Goal: Information Seeking & Learning: Learn about a topic

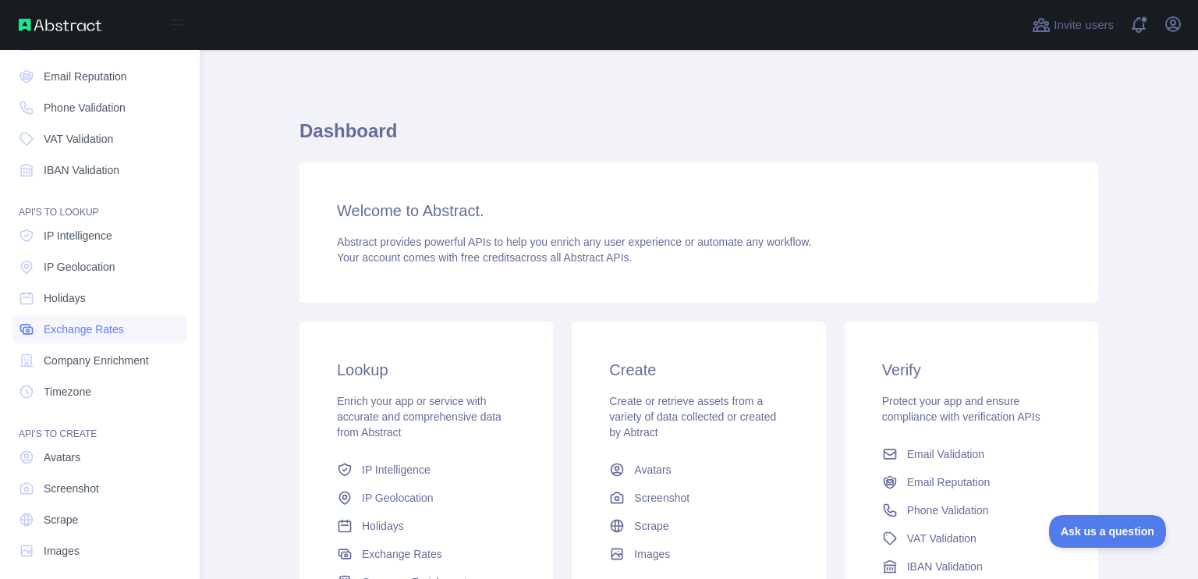
scroll to position [97, 0]
click at [143, 367] on span "Company Enrichment" at bounding box center [96, 360] width 105 height 16
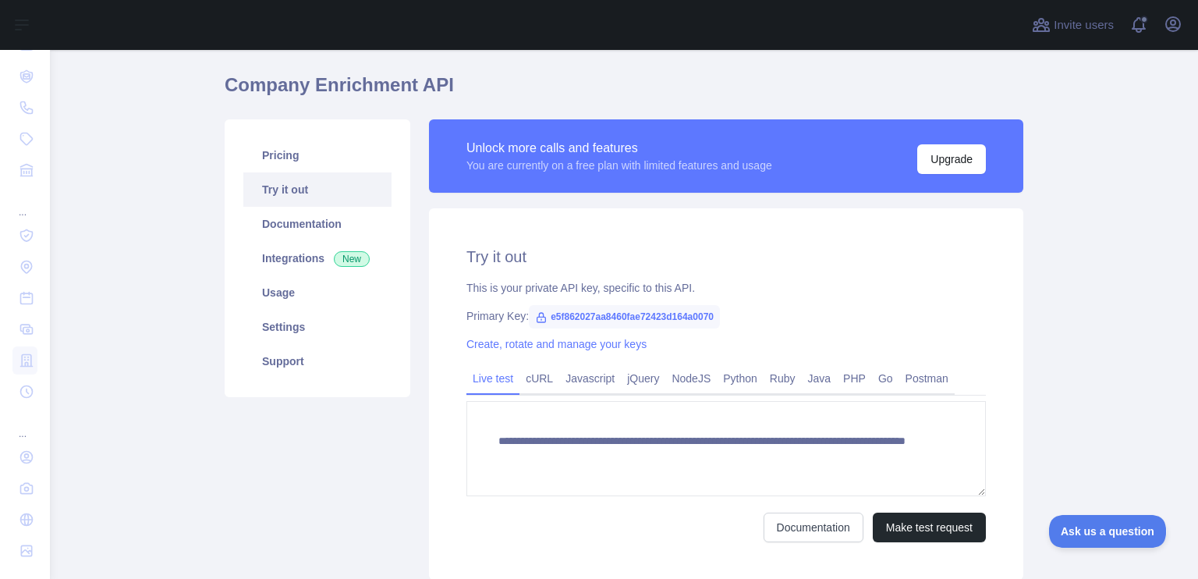
scroll to position [47, 0]
click at [736, 381] on link "Python" at bounding box center [740, 377] width 47 height 25
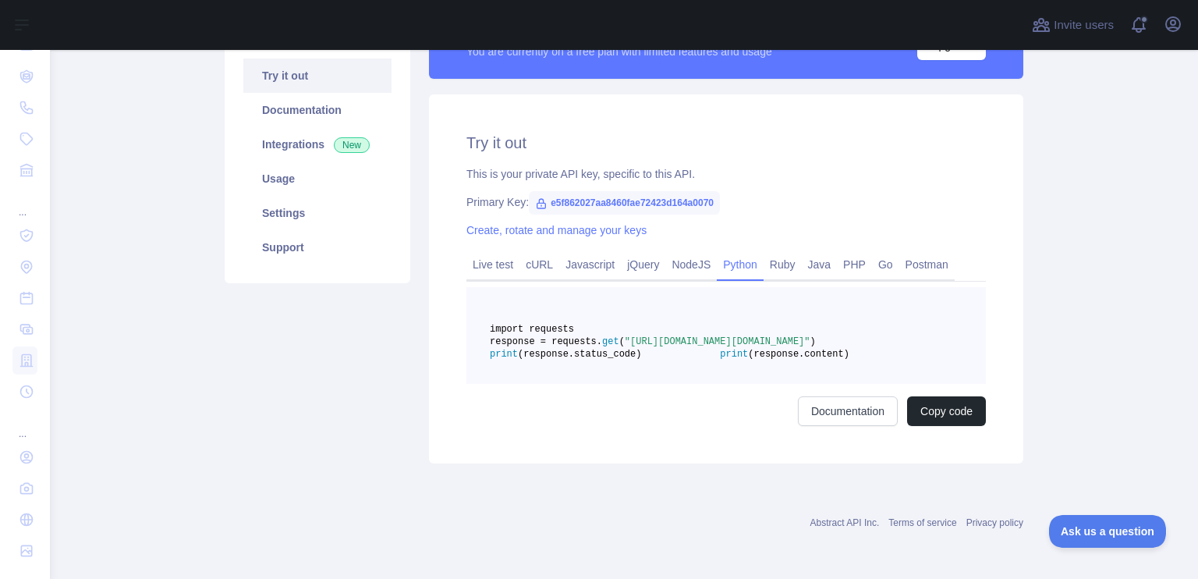
scroll to position [140, 0]
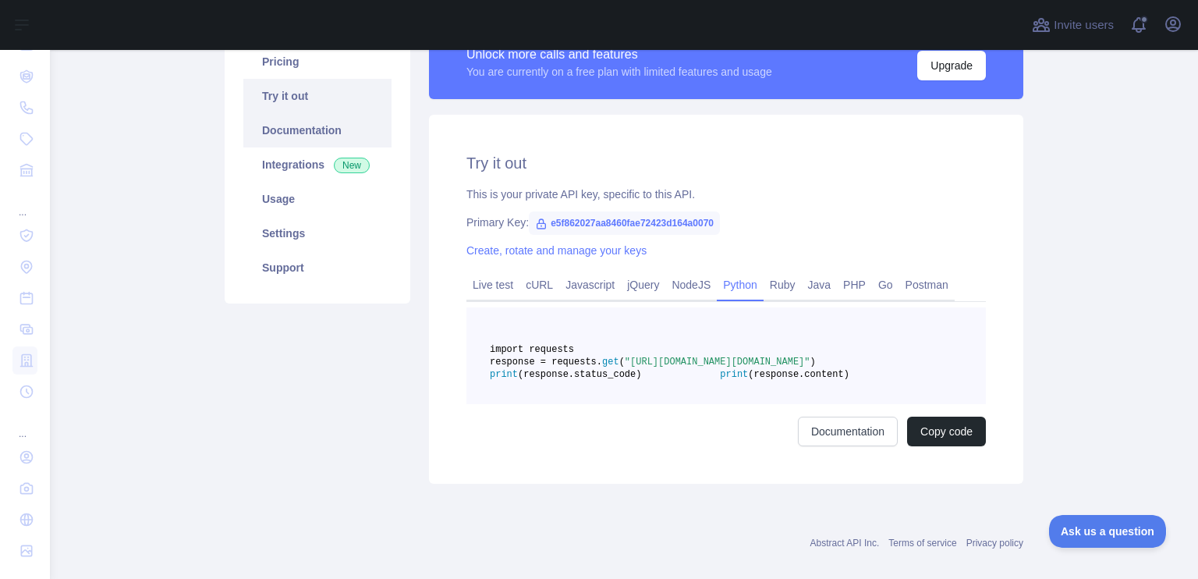
click at [347, 133] on link "Documentation" at bounding box center [317, 130] width 148 height 34
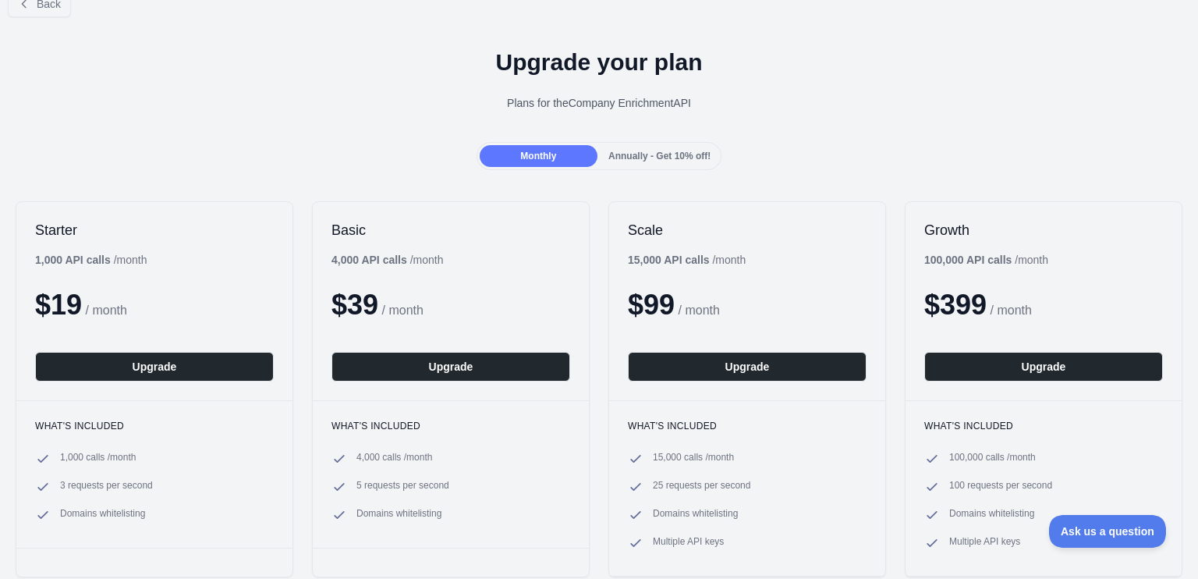
scroll to position [25, 0]
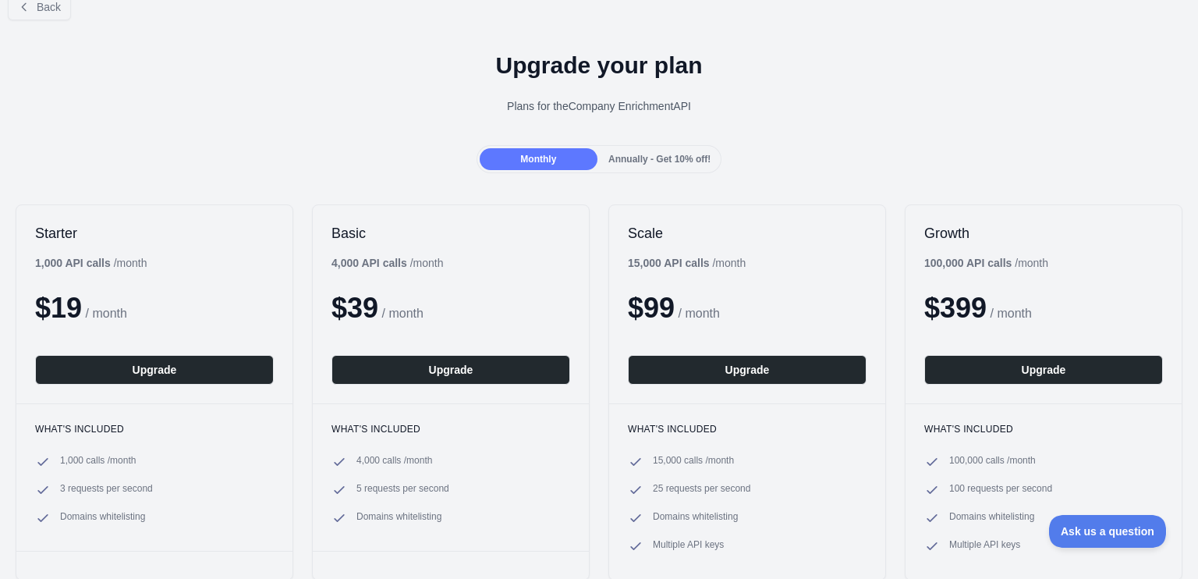
click at [47, 20] on div "Back" at bounding box center [599, 6] width 1198 height 51
click at [49, 12] on span "Back" at bounding box center [49, 7] width 24 height 12
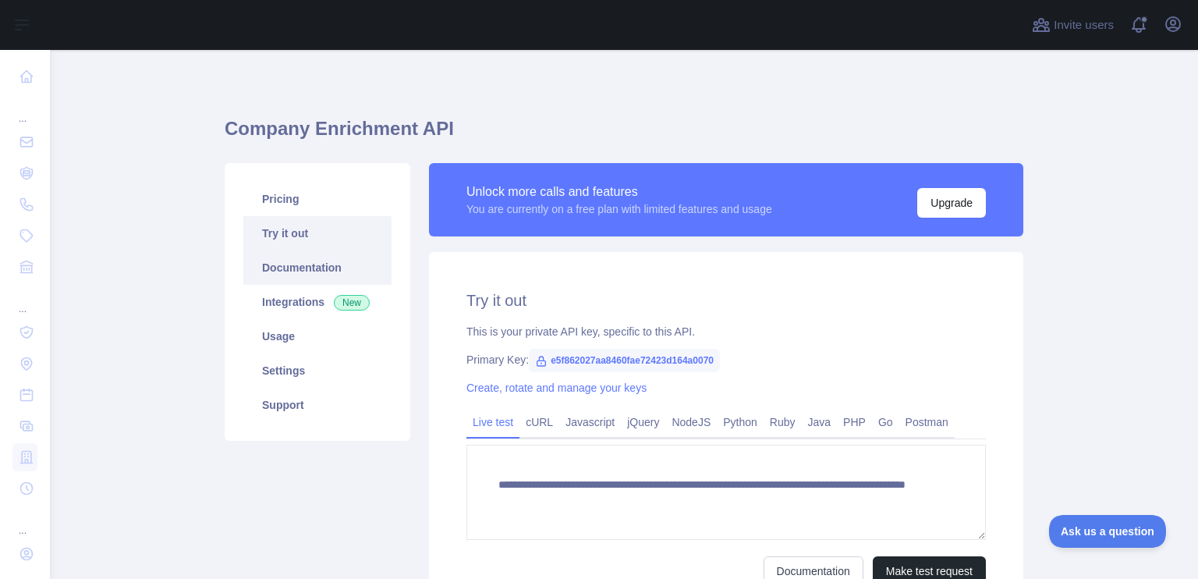
scroll to position [3, 0]
click at [290, 332] on link "Usage" at bounding box center [317, 335] width 148 height 34
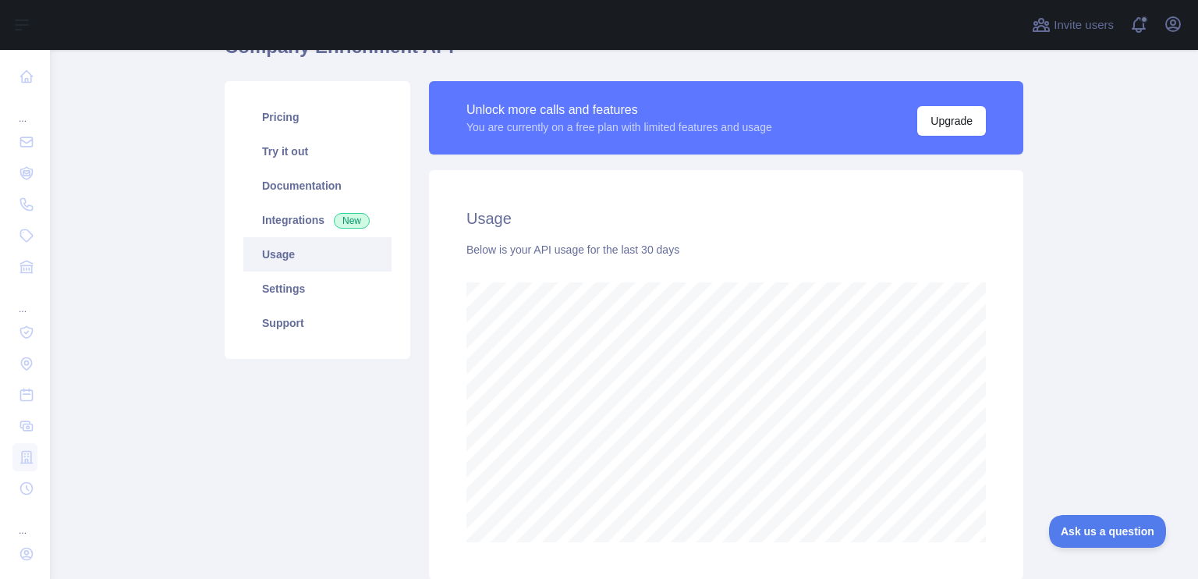
scroll to position [83, 0]
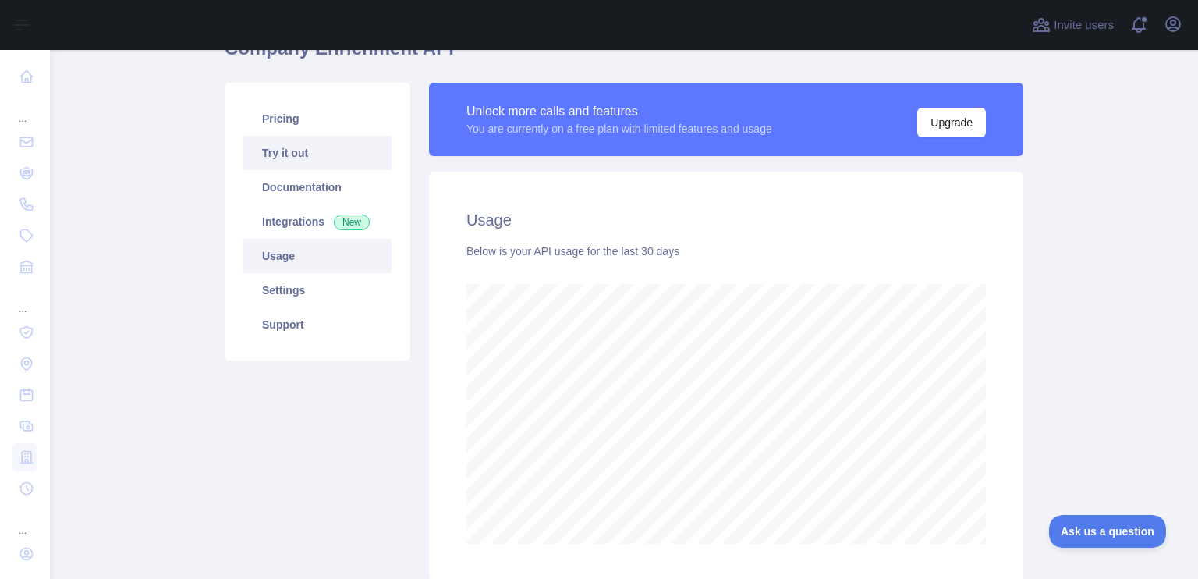
click at [318, 165] on link "Try it out" at bounding box center [317, 153] width 148 height 34
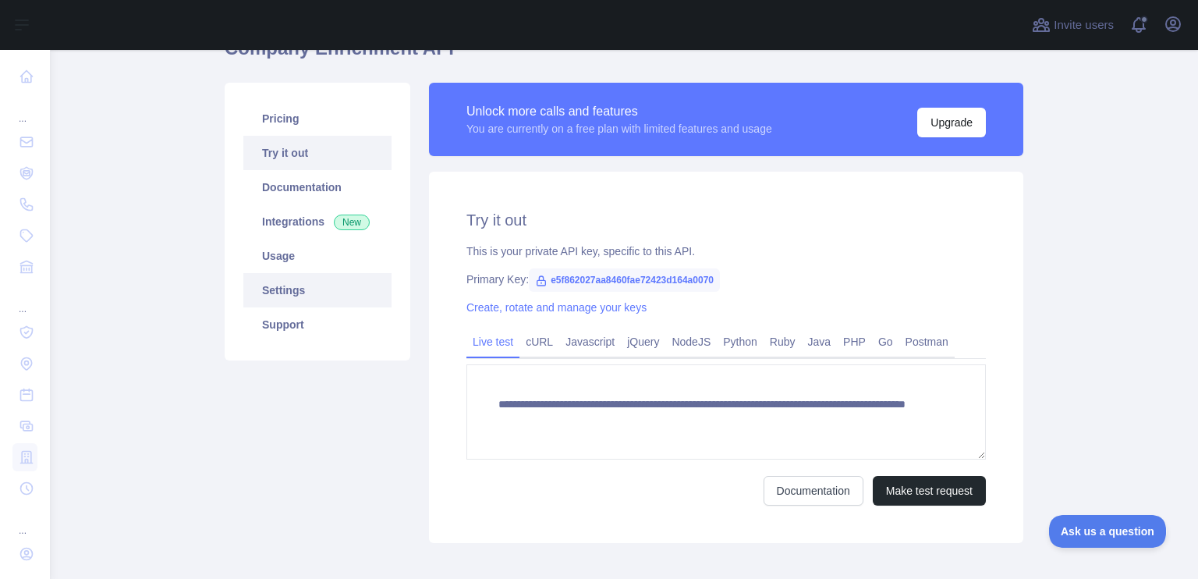
click at [312, 273] on link "Settings" at bounding box center [317, 290] width 148 height 34
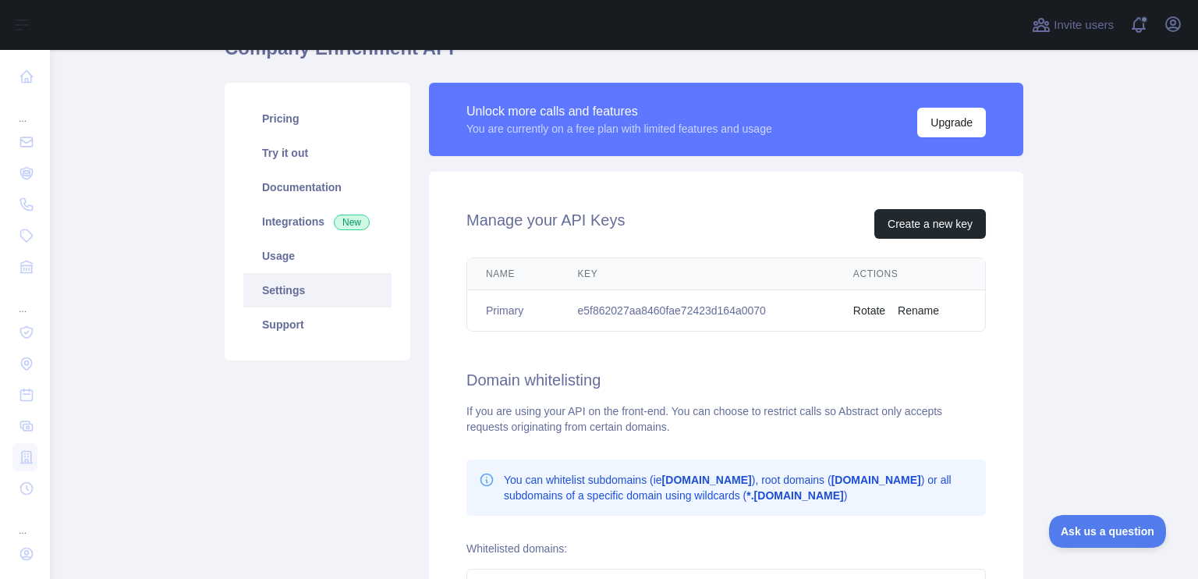
click at [320, 277] on link "Settings" at bounding box center [317, 290] width 148 height 34
click at [295, 293] on link "Settings" at bounding box center [317, 290] width 148 height 34
click at [299, 320] on link "Support" at bounding box center [317, 324] width 148 height 34
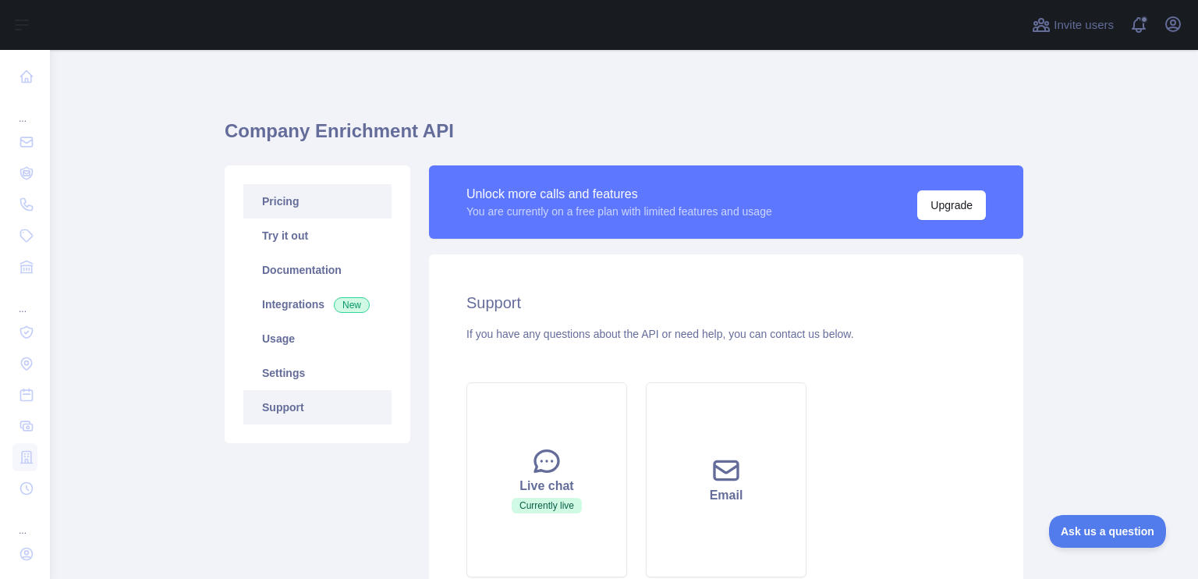
click at [281, 202] on link "Pricing" at bounding box center [317, 201] width 148 height 34
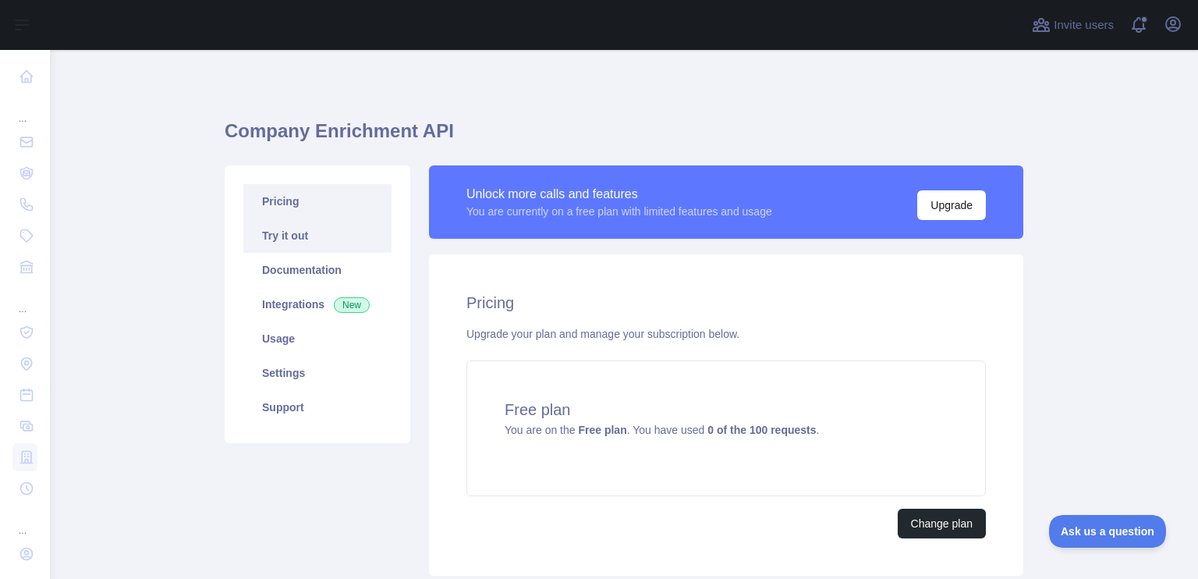
click at [271, 226] on link "Try it out" at bounding box center [317, 235] width 148 height 34
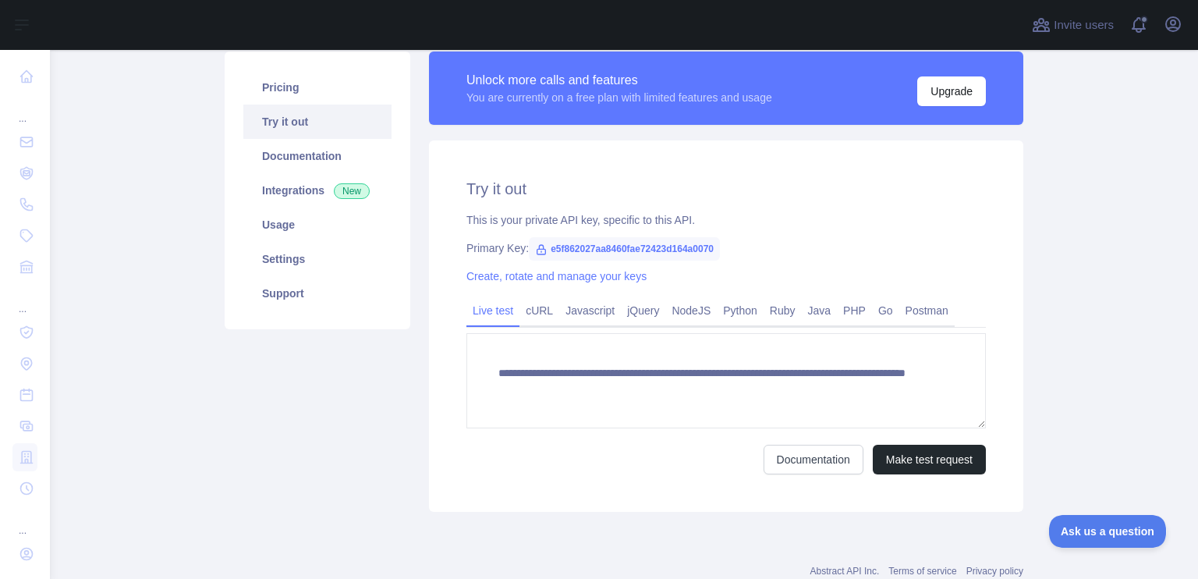
scroll to position [115, 0]
click at [892, 461] on button "Make test request" at bounding box center [929, 459] width 113 height 30
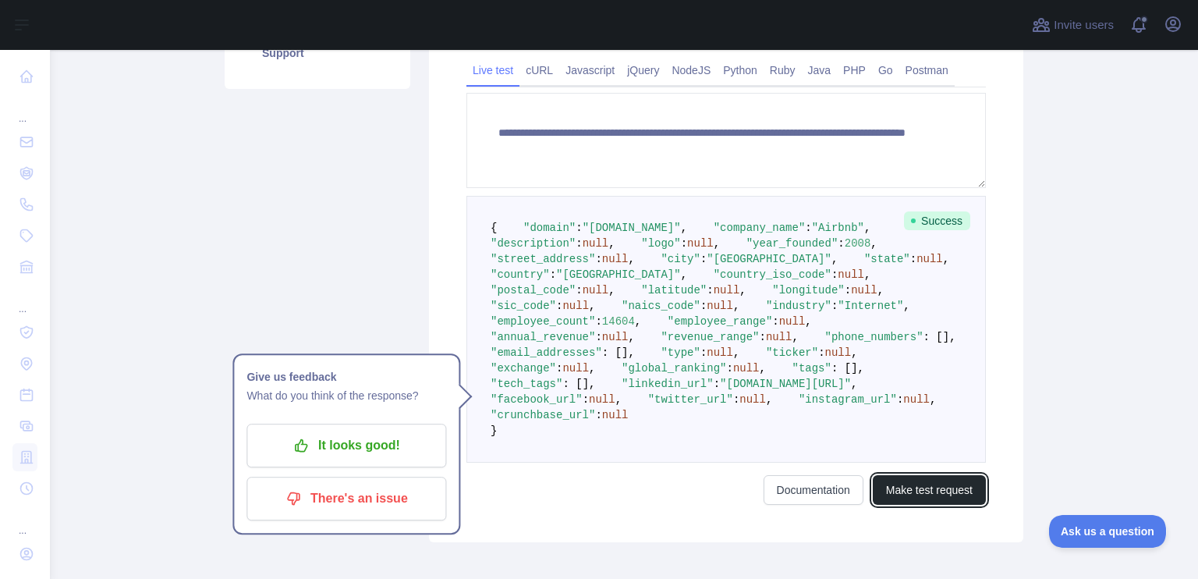
scroll to position [357, 0]
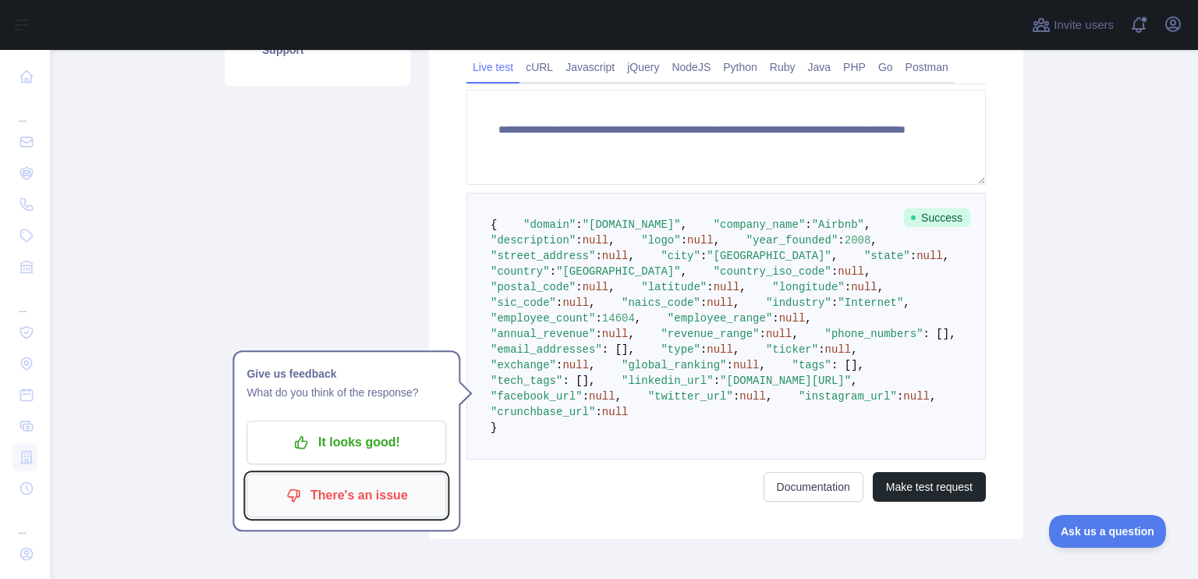
click at [362, 496] on p "There's an issue" at bounding box center [346, 495] width 176 height 27
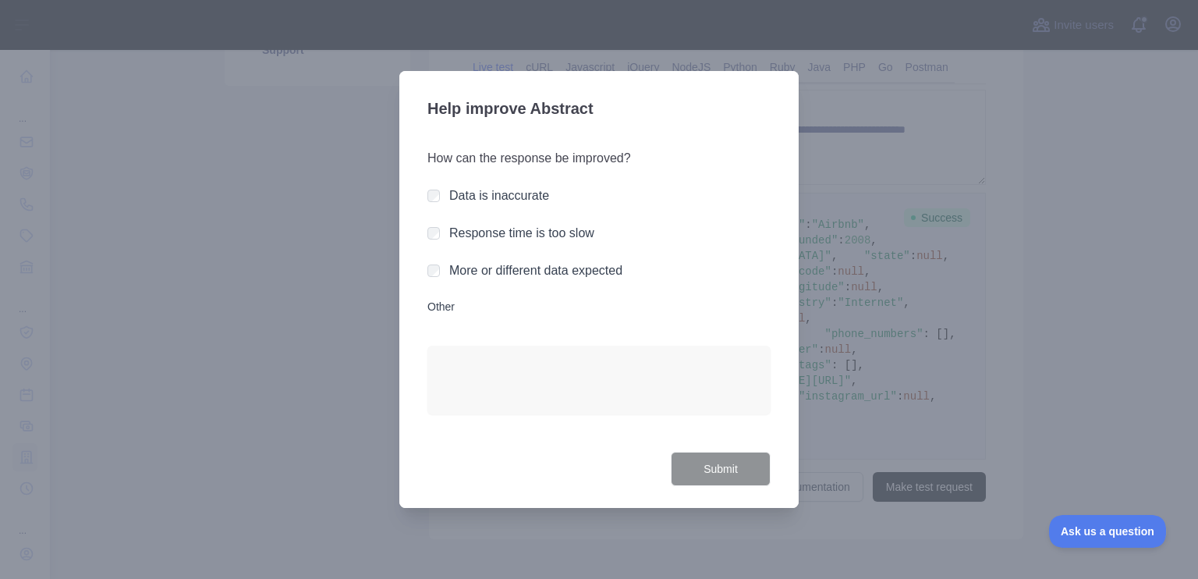
click at [546, 279] on div "More or different data expected" at bounding box center [535, 270] width 173 height 19
click at [477, 274] on label "More or different data expected" at bounding box center [535, 270] width 173 height 13
click at [731, 473] on button "Submit" at bounding box center [721, 469] width 100 height 35
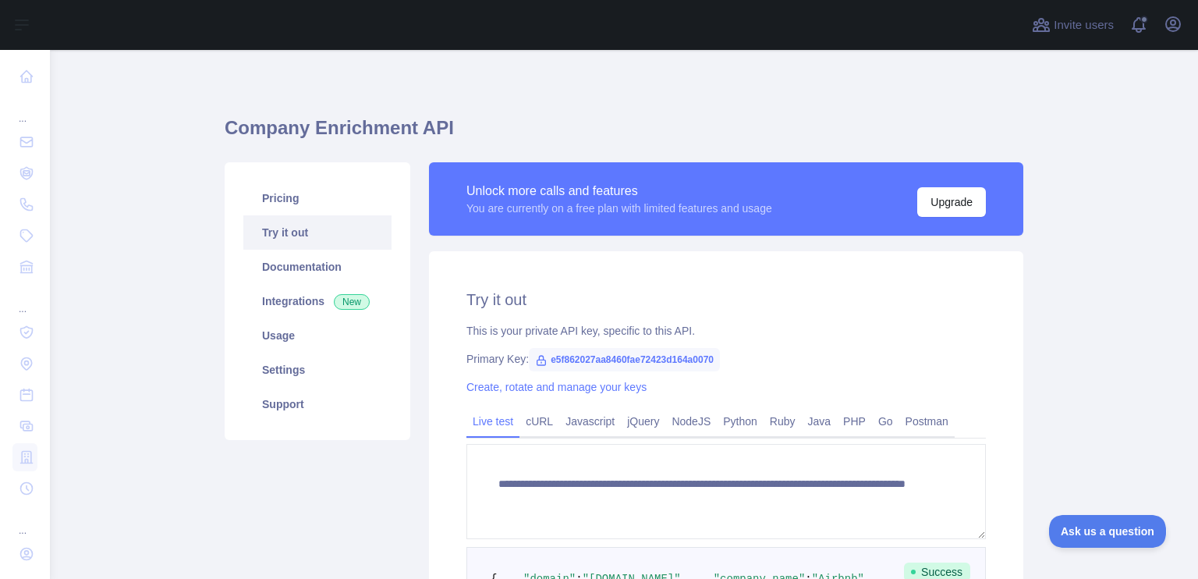
scroll to position [0, 0]
